Goal: Information Seeking & Learning: Learn about a topic

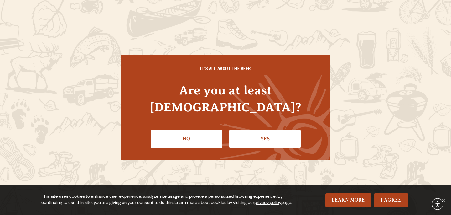
click at [266, 129] on link "Yes" at bounding box center [264, 138] width 71 height 18
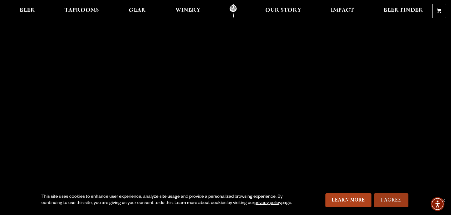
click at [397, 198] on link "I Agree" at bounding box center [391, 200] width 34 height 14
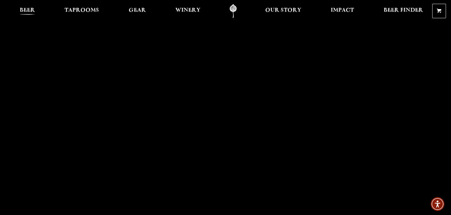
click at [31, 10] on span "Beer" at bounding box center [27, 10] width 15 height 5
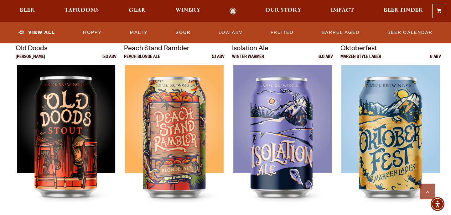
scroll to position [875, 0]
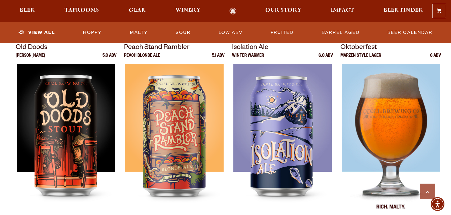
click at [375, 124] on img at bounding box center [391, 142] width 99 height 157
